Goal: Transaction & Acquisition: Book appointment/travel/reservation

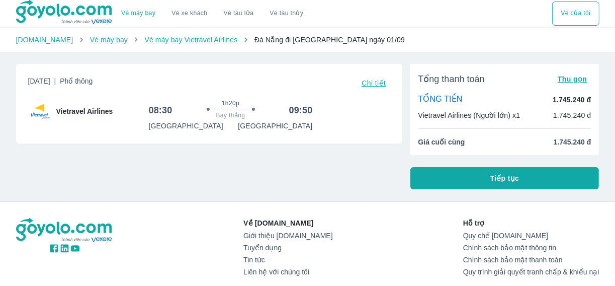
click at [482, 179] on button "Tiếp tục" at bounding box center [504, 178] width 189 height 22
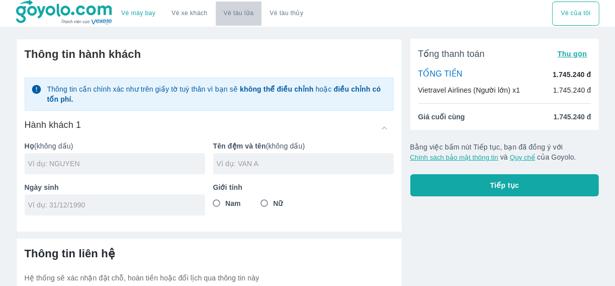
click at [239, 14] on link "Vé tàu lửa" at bounding box center [239, 14] width 46 height 24
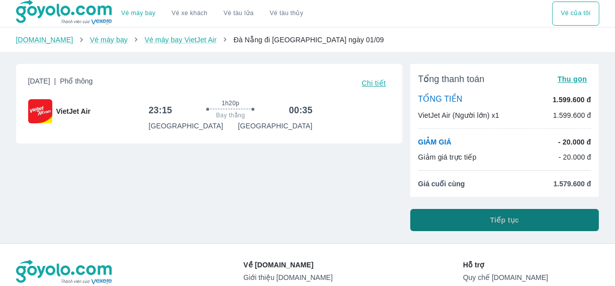
click at [500, 222] on span "Tiếp tục" at bounding box center [504, 220] width 29 height 10
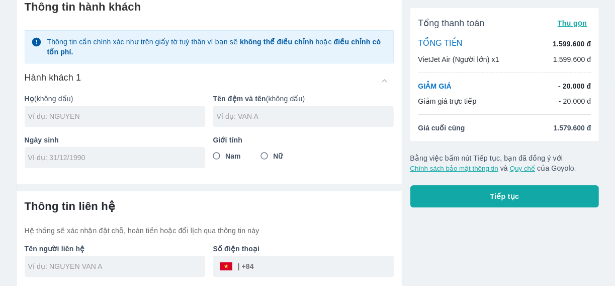
scroll to position [87, 0]
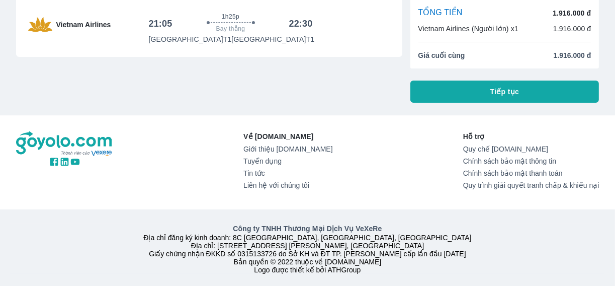
scroll to position [99, 0]
